Goal: Check status

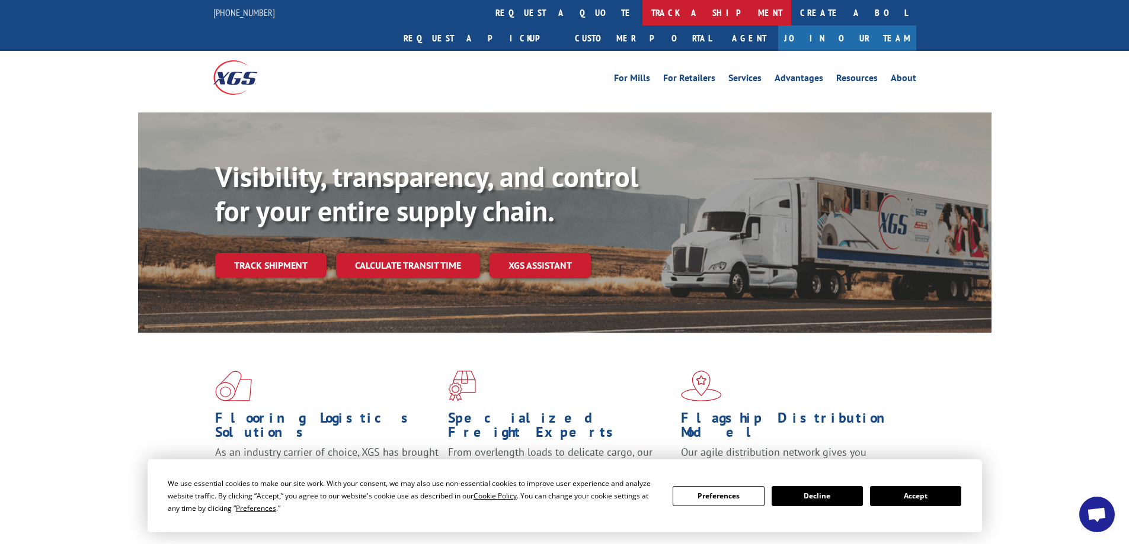
click at [642, 13] on link "track a shipment" at bounding box center [716, 12] width 149 height 25
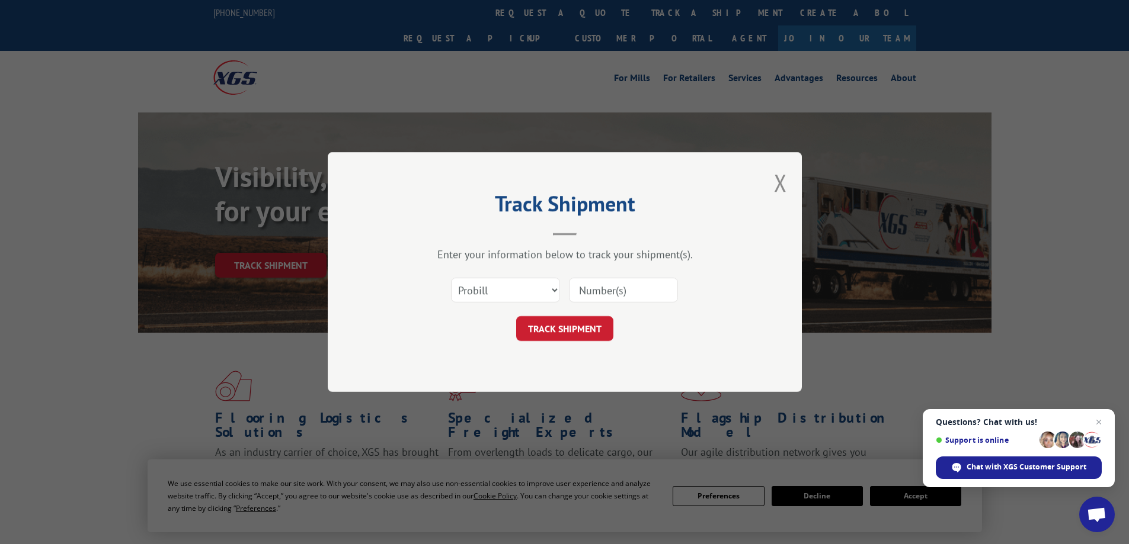
click at [615, 285] on input at bounding box center [623, 290] width 109 height 25
paste input "17696406"
type input "17696406"
click at [575, 325] on button "TRACK SHIPMENT" at bounding box center [564, 328] width 97 height 25
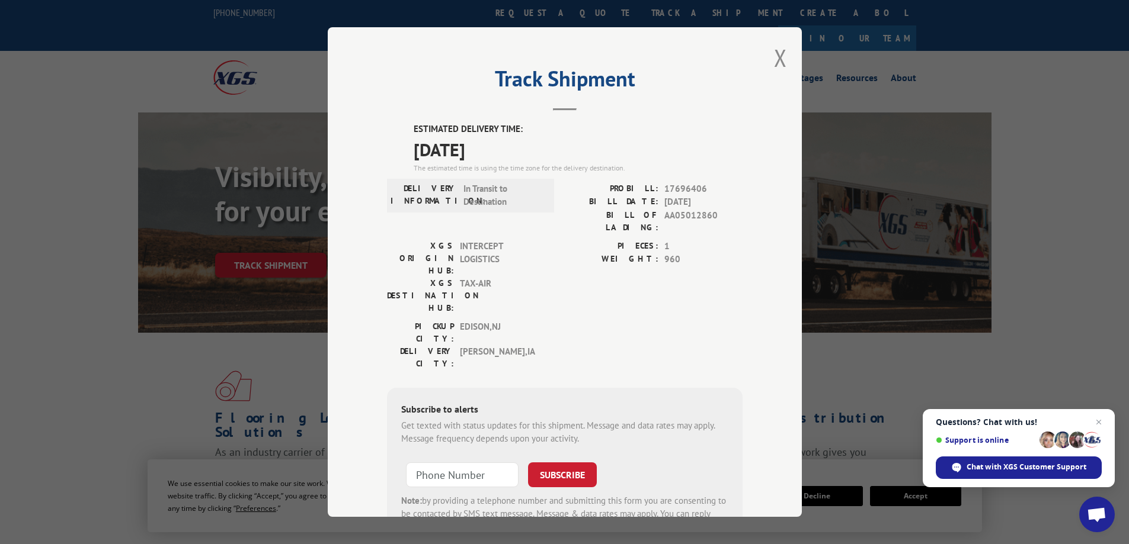
scroll to position [57, 0]
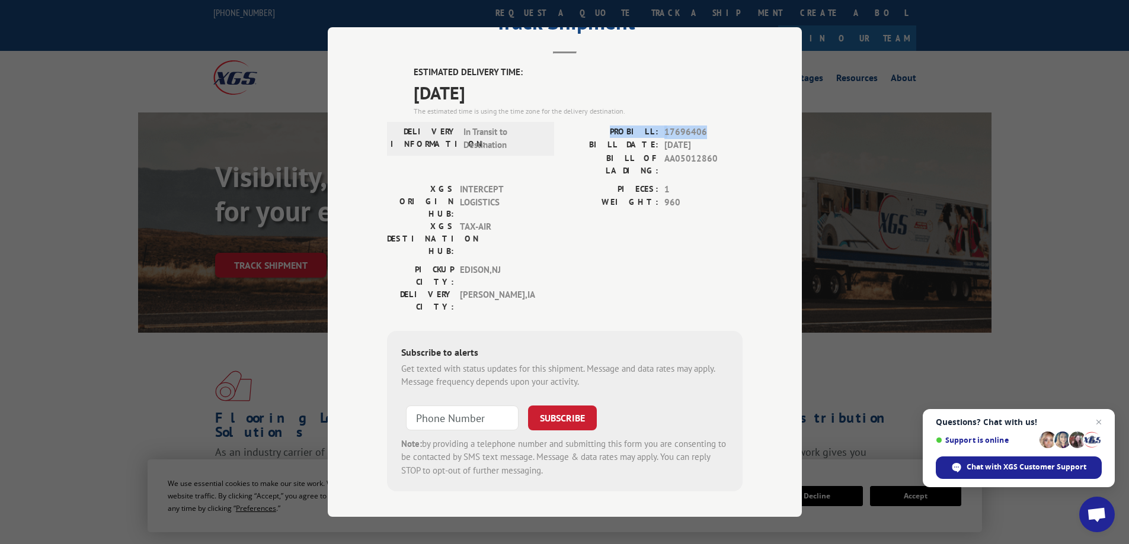
drag, startPoint x: 618, startPoint y: 132, endPoint x: 702, endPoint y: 132, distance: 83.5
click at [702, 132] on div "PROBILL: 17696406" at bounding box center [654, 133] width 178 height 14
copy div "PROBILL: 17696406"
click at [673, 132] on span "17696406" at bounding box center [703, 133] width 78 height 14
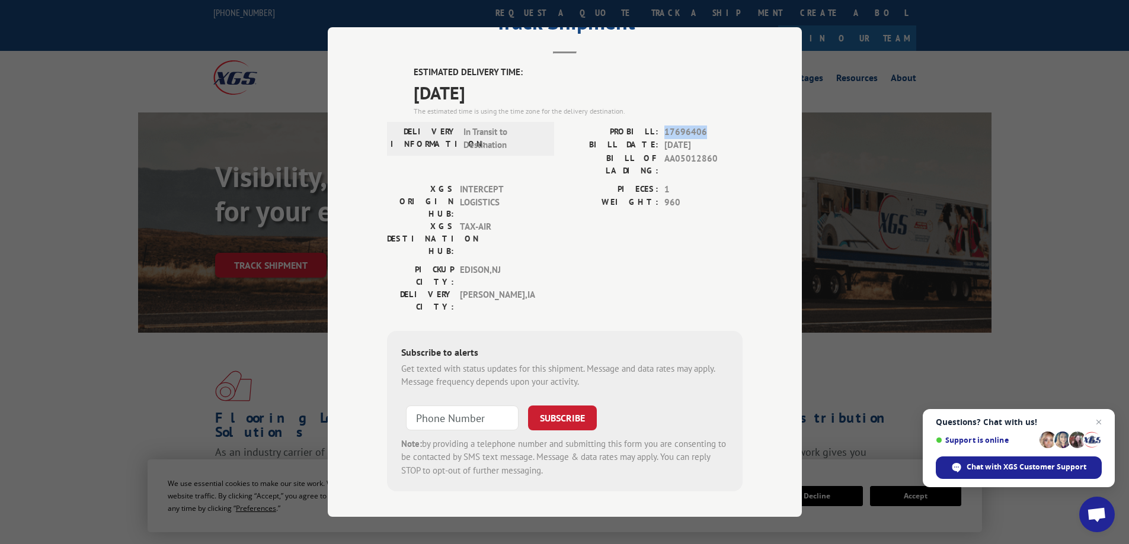
copy span "17696406"
click at [659, 123] on div "ESTIMATED DELIVERY TIME: [DATE] The estimated time is using the time zone for t…" at bounding box center [564, 279] width 355 height 426
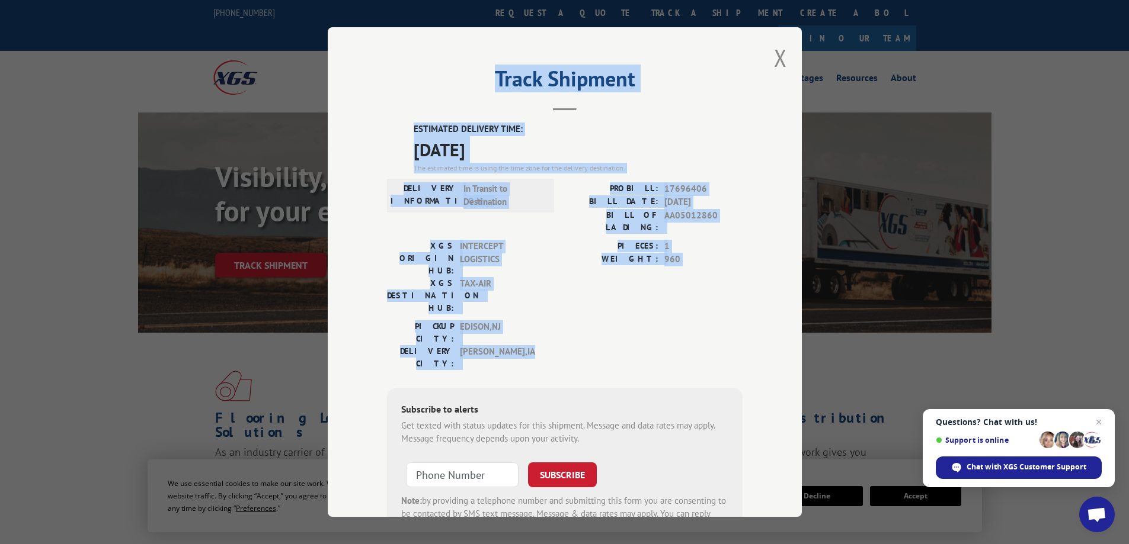
drag, startPoint x: 342, startPoint y: 40, endPoint x: 732, endPoint y: 302, distance: 469.4
click at [732, 302] on div "Track Shipment ESTIMATED DELIVERY TIME: [DATE] The estimated time is using the …" at bounding box center [565, 272] width 474 height 490
copy div "Track Shipment ESTIMATED DELIVERY TIME: [DATE] The estimated time is using the …"
click at [343, 97] on div "Track Shipment ESTIMATED DELIVERY TIME: [DATE] The estimated time is using the …" at bounding box center [565, 272] width 474 height 490
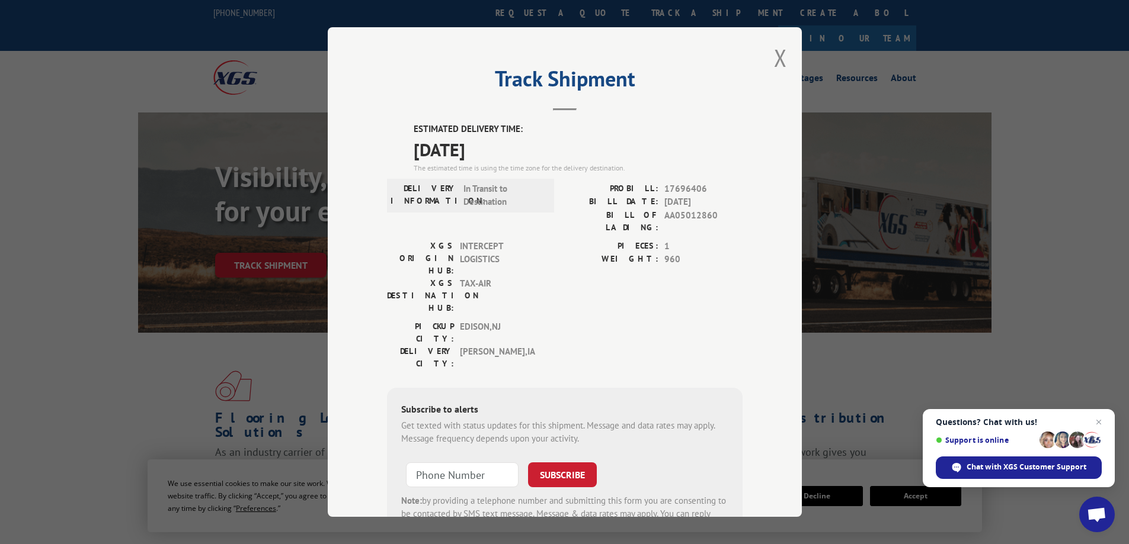
click at [688, 211] on span "AA05012860" at bounding box center [703, 221] width 78 height 25
copy span "AA05012860"
